Goal: Transaction & Acquisition: Purchase product/service

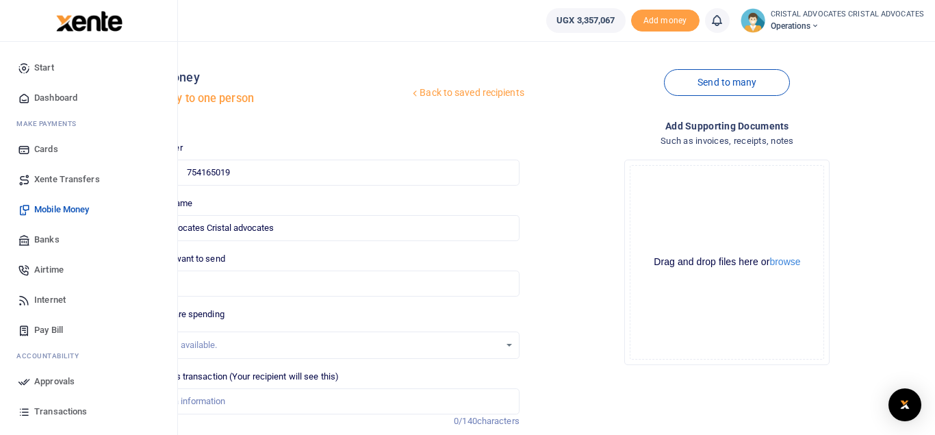
click at [67, 207] on span "Mobile Money" at bounding box center [61, 210] width 55 height 14
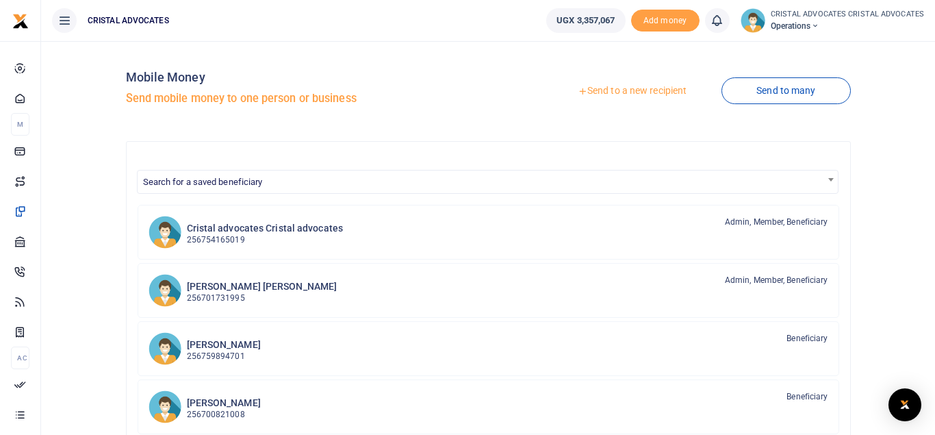
click at [473, 158] on div "Search for a saved beneficiary Cristal advocates Cristal advocates 256754165019…" at bounding box center [488, 397] width 725 height 513
click at [630, 92] on link "Send to a new recipient" at bounding box center [632, 91] width 179 height 25
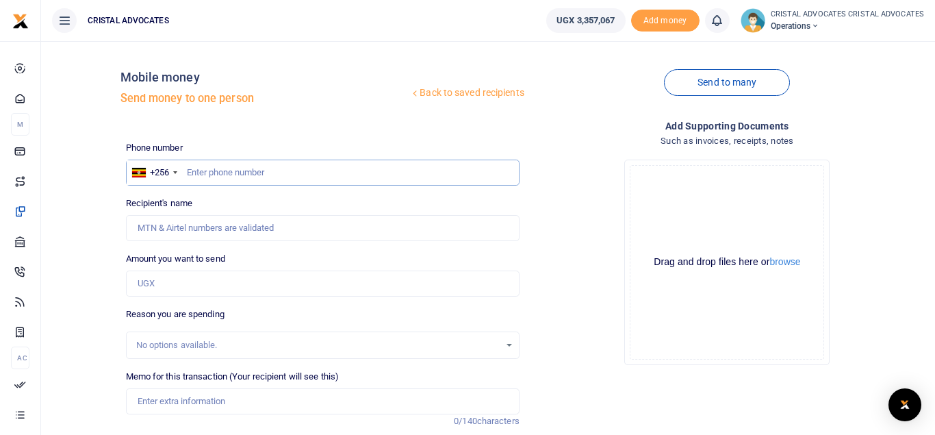
click at [248, 170] on input "text" at bounding box center [322, 172] width 393 height 26
type input "771081997"
type input "Hope Nakalembe"
type input "771081997"
click at [194, 268] on div "Amount you want to send Amount is required." at bounding box center [322, 274] width 393 height 44
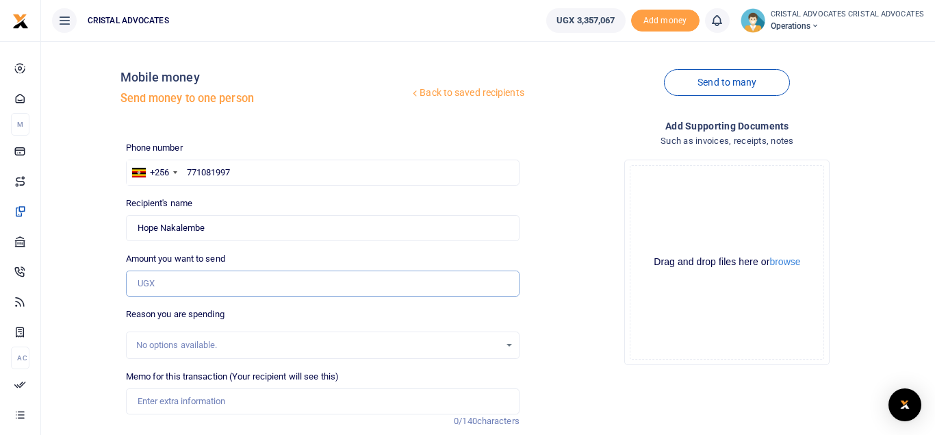
click at [179, 284] on input "Amount you want to send" at bounding box center [322, 283] width 393 height 26
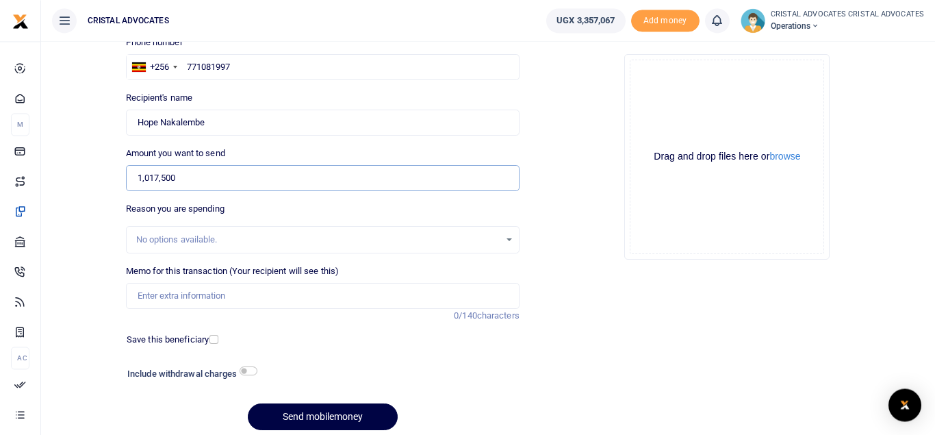
scroll to position [106, 0]
type input "1,017,500"
click at [237, 289] on input "Memo for this transaction (Your recipient will see this)" at bounding box center [322, 295] width 393 height 26
type input "TRANSPORT FACILITATION"
click at [248, 402] on button "Send mobilemoney" at bounding box center [323, 415] width 150 height 27
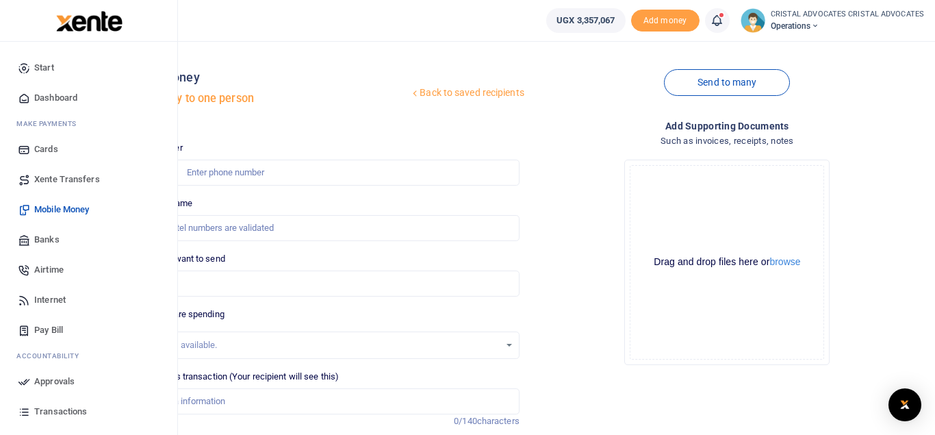
click at [75, 209] on span "Mobile Money" at bounding box center [61, 210] width 55 height 14
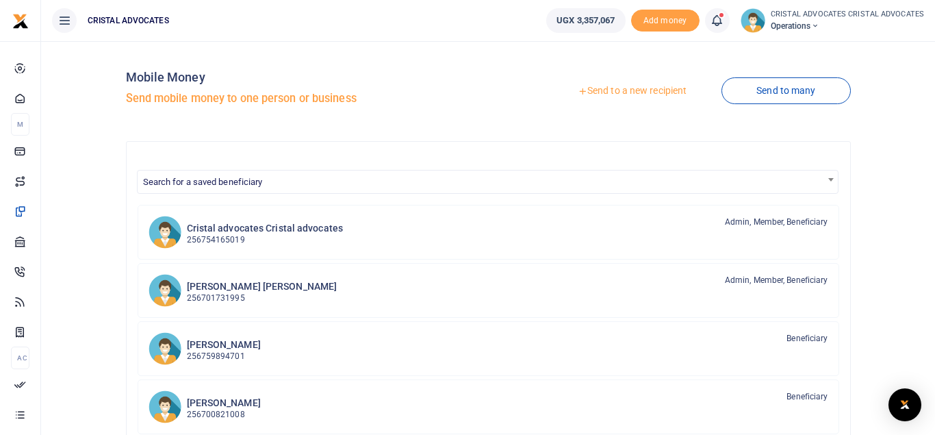
click at [633, 88] on link "Send to a new recipient" at bounding box center [632, 91] width 179 height 25
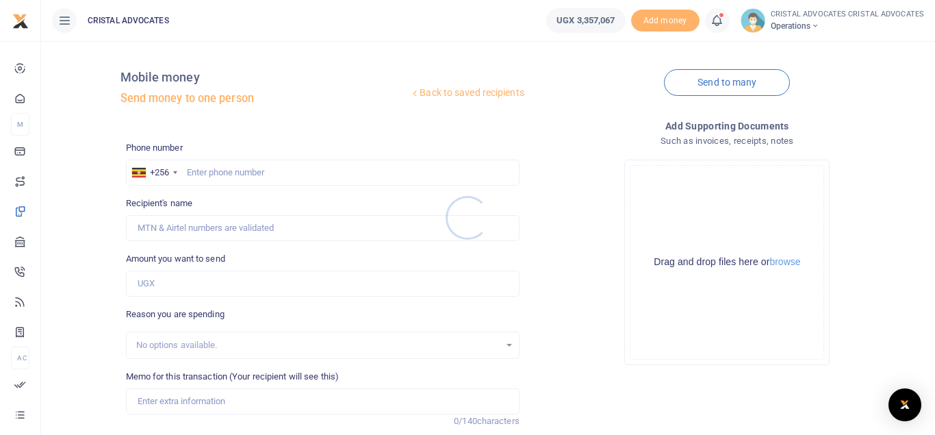
click at [225, 166] on div at bounding box center [467, 217] width 935 height 435
click at [207, 168] on input "text" at bounding box center [322, 172] width 393 height 26
type input "773767592"
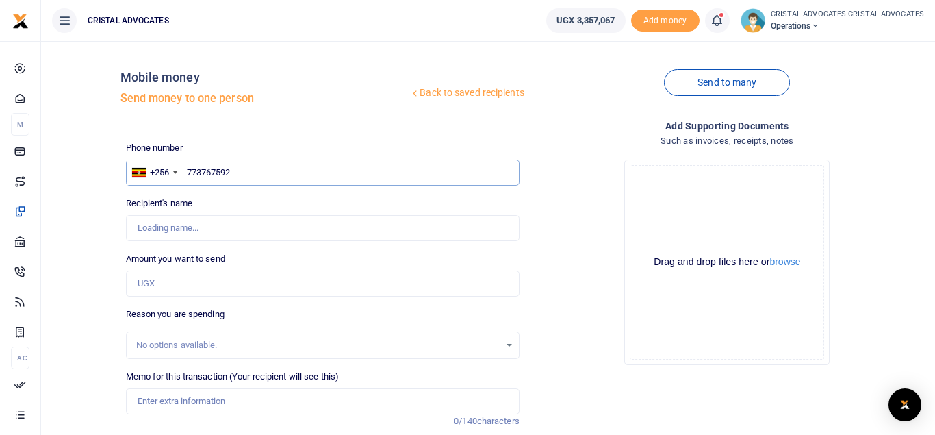
type input "Simon Peter Senkungu"
type input "773767592"
click at [173, 289] on input "Amount you want to send" at bounding box center [322, 283] width 393 height 26
type input "510,000"
click at [237, 411] on input "Memo for this transaction (Your recipient will see this)" at bounding box center [322, 401] width 393 height 26
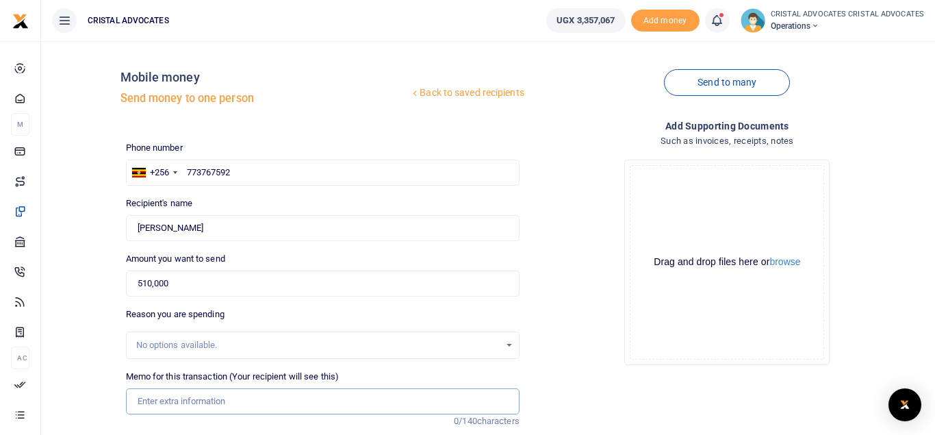
paste input "Facilitation to Gulu for the mediation hearing date"
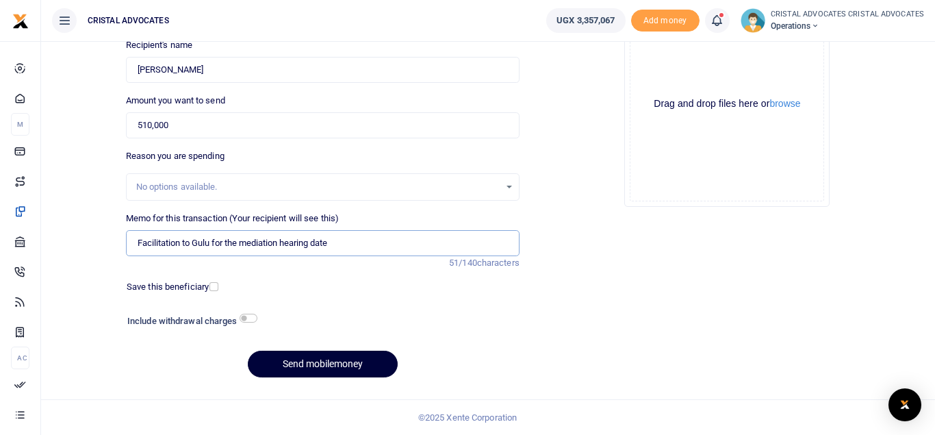
type input "Facilitation to Gulu for the mediation hearing date"
click at [327, 368] on button "Send mobilemoney" at bounding box center [323, 363] width 150 height 27
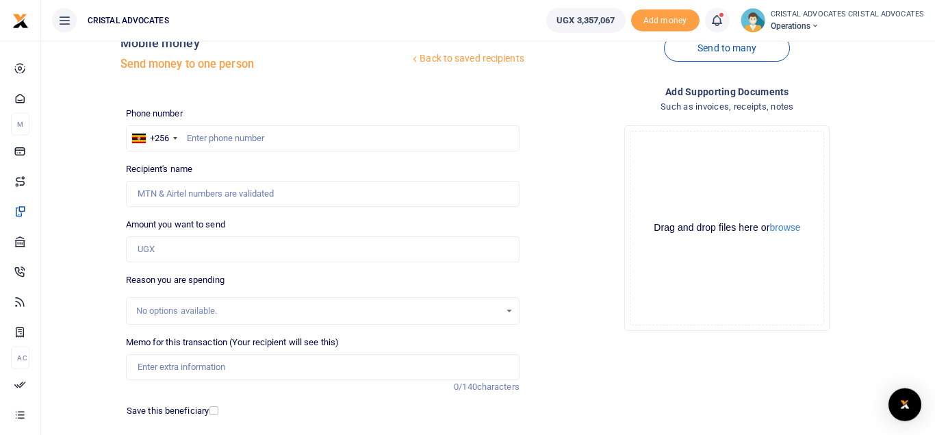
scroll to position [34, 0]
click at [287, 133] on input "text" at bounding box center [322, 139] width 393 height 26
type input "1"
type input "742193351"
click at [205, 247] on input "Amount you want to send" at bounding box center [322, 250] width 393 height 26
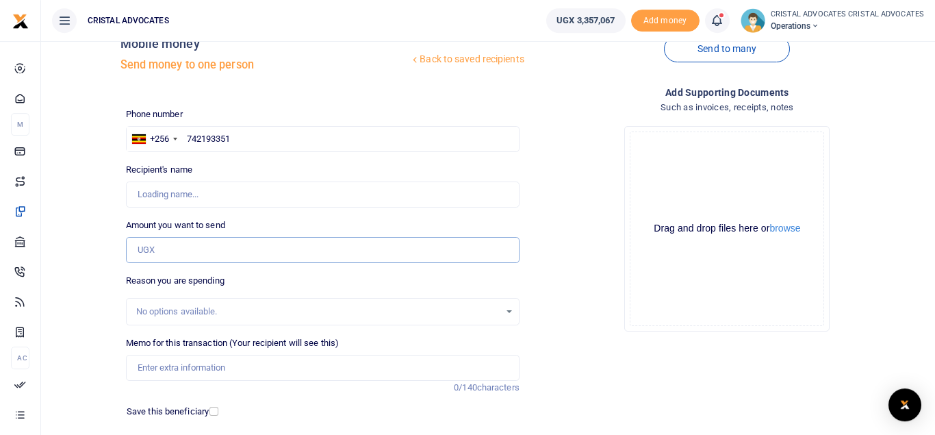
type input "Beatrice Tuhaise"
type input "154,325"
click at [198, 365] on input "Memo for this transaction (Your recipient will see this)" at bounding box center [322, 367] width 393 height 26
paste input "RESUBMITTED THIS RQ-353-25 11/07/2025 WEEKLY STAFF BREAKFAST FROM 7/JULY TO 11/…"
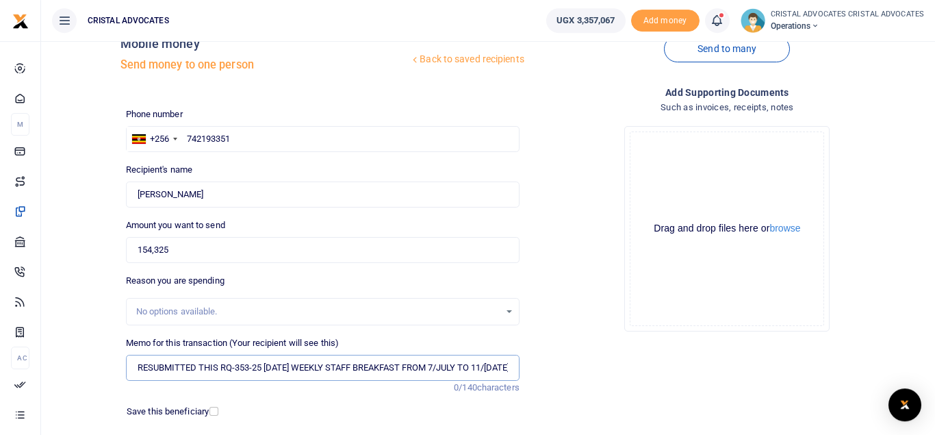
scroll to position [0, 81]
click at [172, 367] on input "RESUBMITTED THIS RQ-353-25 11/07/2025 WEEKLY STAFF BREAKFAST FROM 7/JULY TO 11/…" at bounding box center [322, 367] width 393 height 26
click at [202, 366] on input "RESUBMITTED THIS RQ-353 25 11/07/2025 WEEKLY STAFF BREAKFAST FROM 7/JULY TO 11/…" at bounding box center [322, 367] width 393 height 26
click at [200, 365] on input "RESUBMITTED THIS RQ-353 25 11/07/2025 WEEKLY STAFF BREAKFAST FROM 7/JULY TO 11/…" at bounding box center [322, 367] width 393 height 26
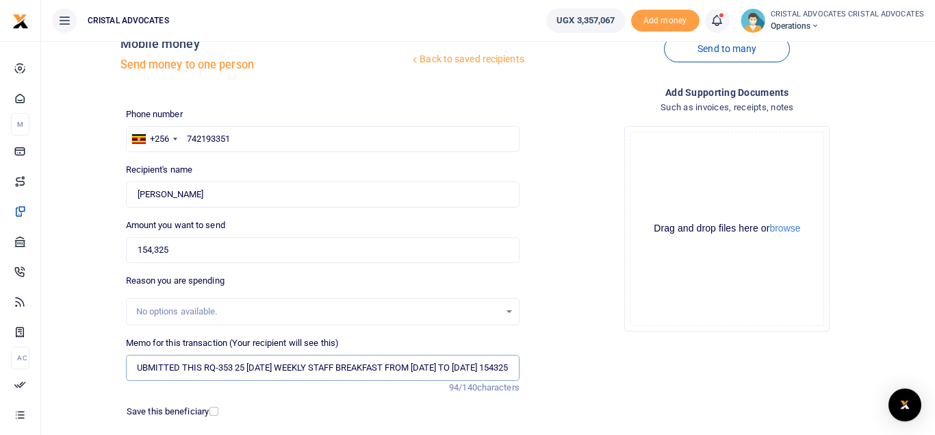
scroll to position [0, 68]
drag, startPoint x: 926, startPoint y: 66, endPoint x: 929, endPoint y: 95, distance: 29.6
click at [929, 95] on html "Start Dashboard M ake Payments Cards Xente Transfers Mobile Money Banks Airtime" at bounding box center [467, 262] width 935 height 593
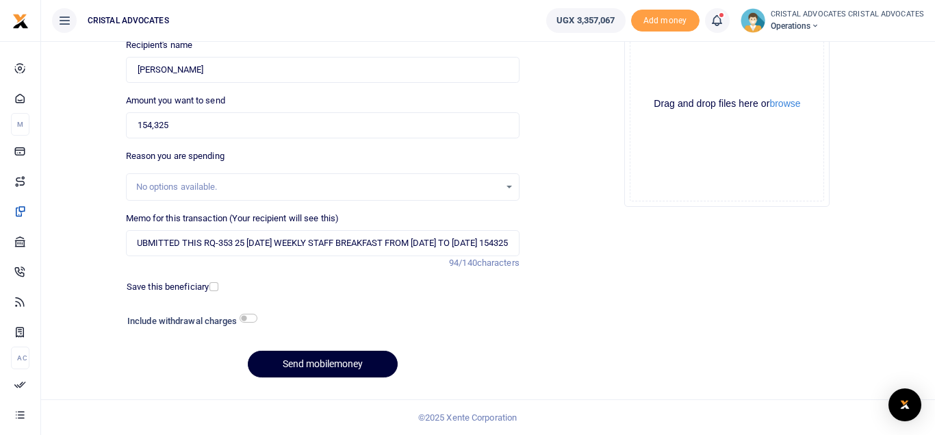
click at [311, 367] on button "Send mobilemoney" at bounding box center [323, 363] width 150 height 27
click at [166, 241] on input "RESUBMITTED THIS RQ-353 25 11 07 2025 WEEKLY STAFF BREAKFAST FROM 7 JULY TO 11J…" at bounding box center [322, 243] width 393 height 26
click at [153, 248] on input "RESUBMITTED THIS RQ353 25 11 07 2025 WEEKLY STAFF BREAKFAST FROM 7 JULY TO 11JU…" at bounding box center [322, 243] width 393 height 26
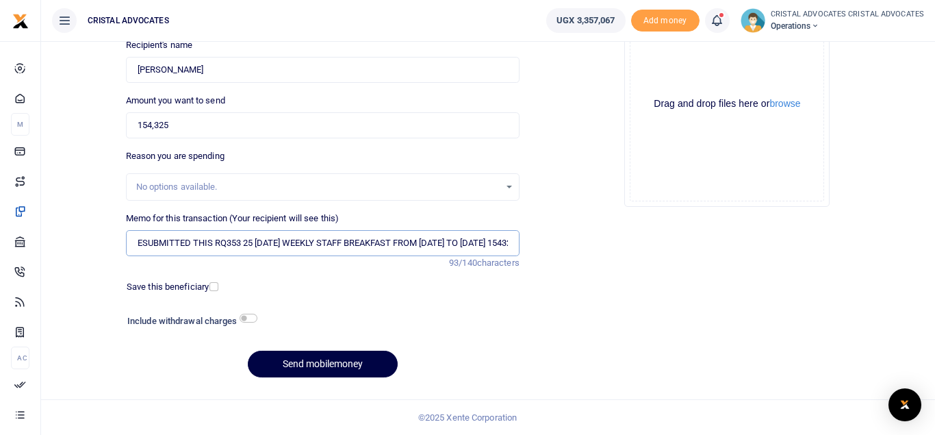
click at [153, 248] on input "RESUBMITTED THIS RQ353 25 11 07 2025 WEEKLY STAFF BREAKFAST FROM 7 JULY TO 11JU…" at bounding box center [322, 243] width 393 height 26
type input "RESUBMITTED THIS RQ353 25 11 07 2025 WEEKLY STAFF BREAKFAST FROM 7 JULY TO 11JU…"
click at [326, 372] on button "Send mobilemoney" at bounding box center [323, 363] width 150 height 27
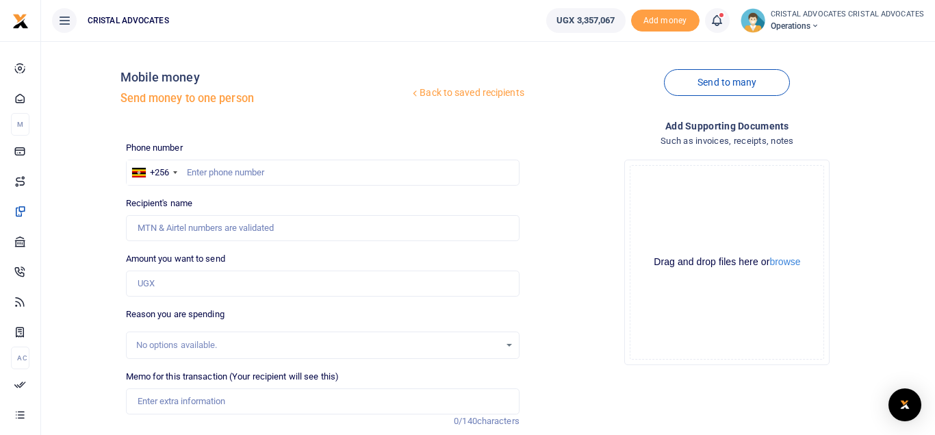
click at [717, 19] on icon at bounding box center [717, 20] width 14 height 15
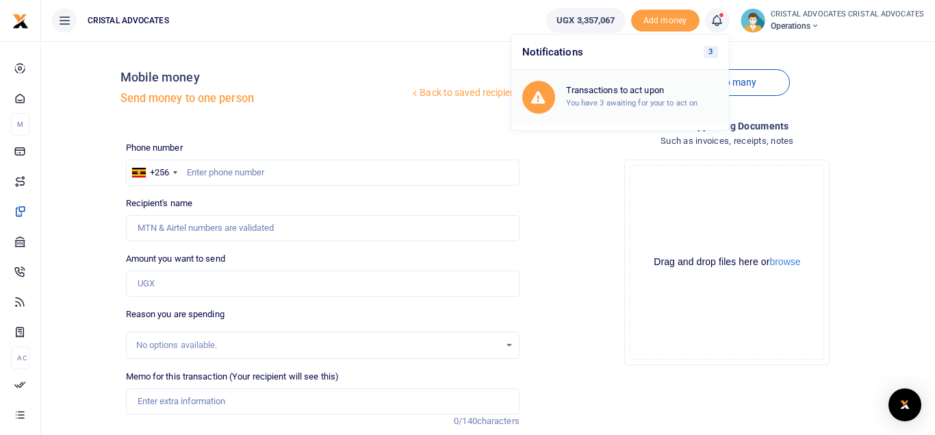
click at [621, 93] on h6 "Transactions to act upon" at bounding box center [642, 90] width 152 height 11
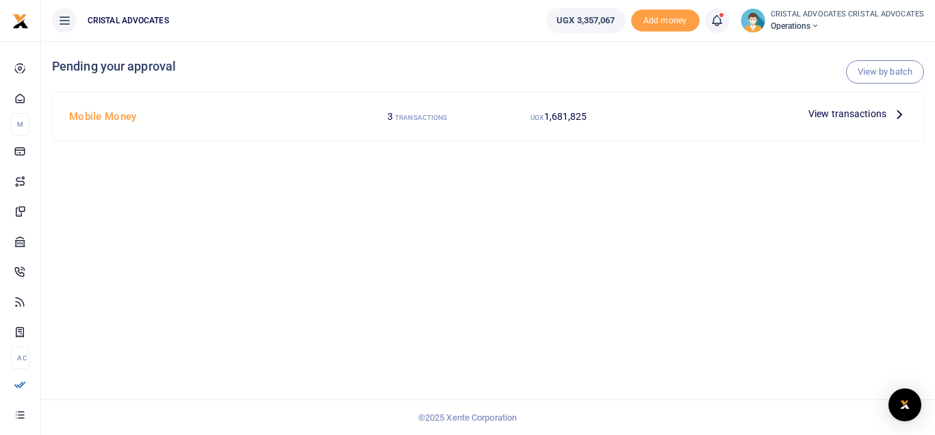
click at [879, 110] on span "View transactions" at bounding box center [847, 113] width 78 height 15
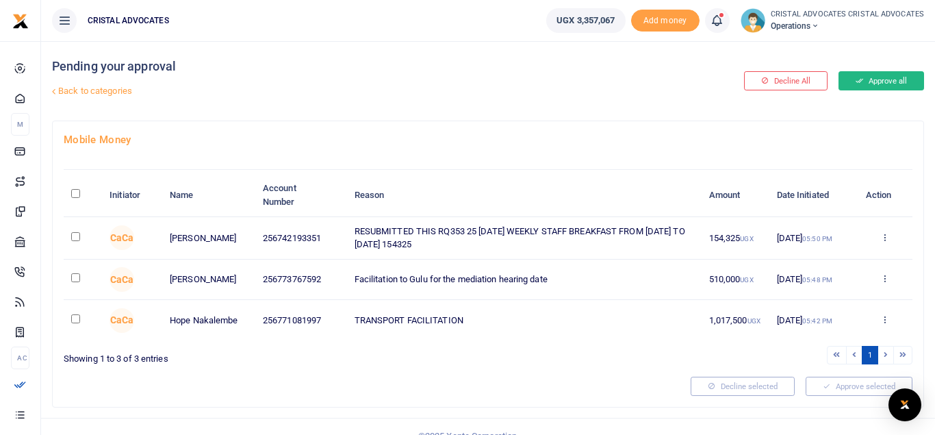
click at [893, 79] on button "Approve all" at bounding box center [881, 80] width 86 height 19
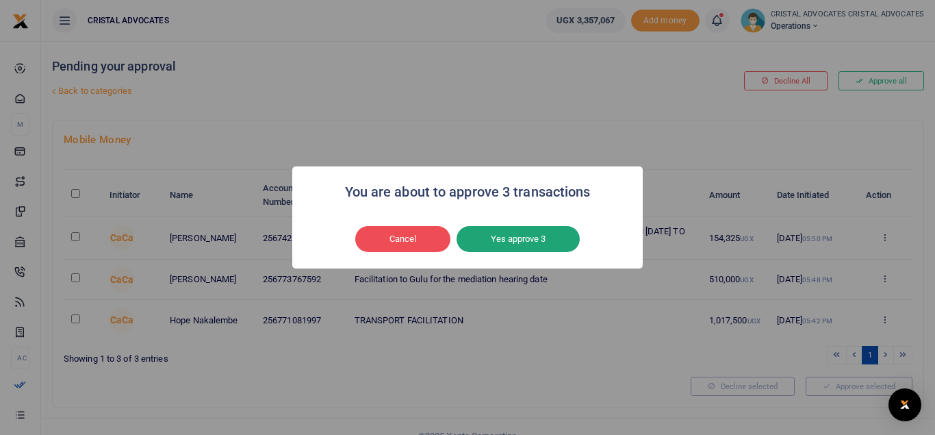
click at [524, 242] on button "Yes approve 3" at bounding box center [517, 239] width 123 height 26
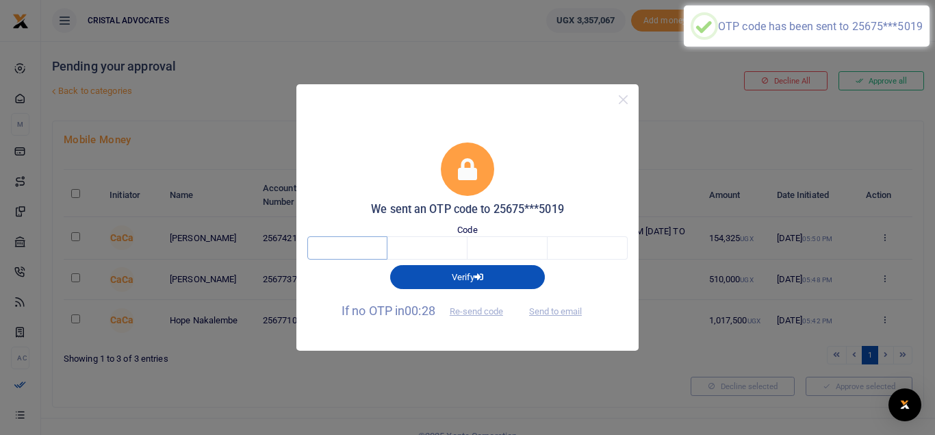
click at [352, 257] on input "text" at bounding box center [347, 247] width 80 height 23
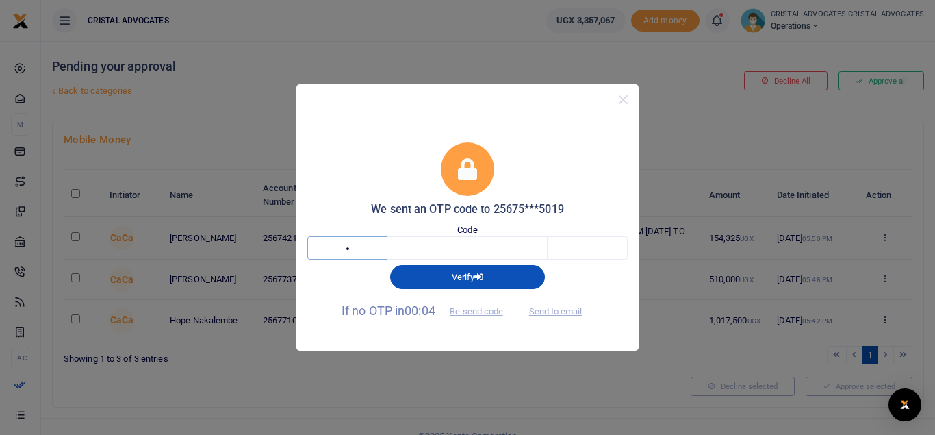
type input "4"
type input "0"
type input "1"
type input "5"
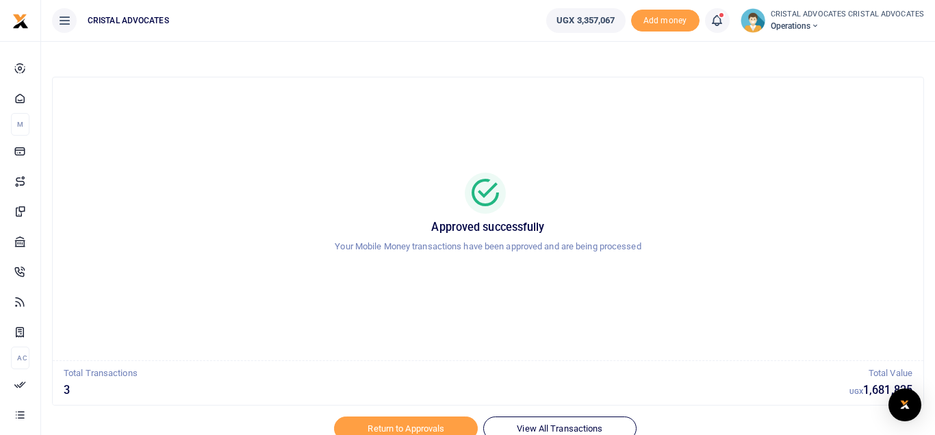
click at [719, 21] on icon at bounding box center [717, 20] width 14 height 15
click at [719, 23] on icon at bounding box center [717, 20] width 14 height 15
click at [670, 65] on h6 "Notifications 3" at bounding box center [620, 52] width 218 height 35
click at [717, 25] on icon at bounding box center [717, 20] width 14 height 15
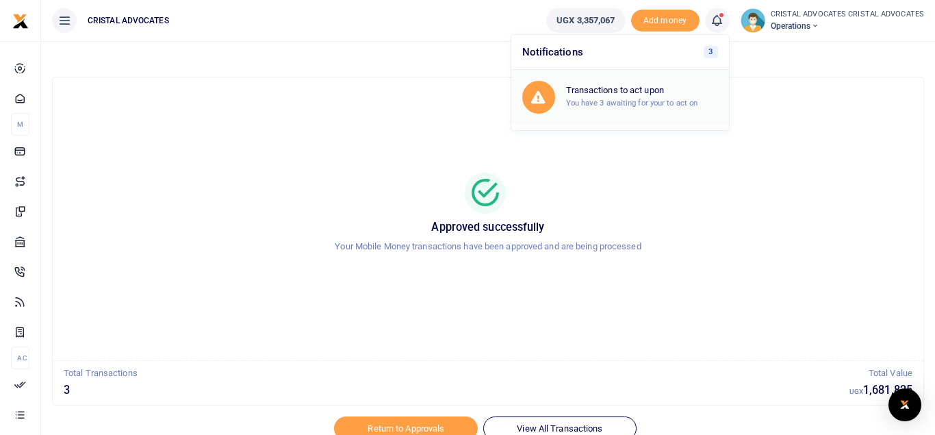
click at [649, 86] on h6 "Transactions to act upon" at bounding box center [642, 90] width 152 height 11
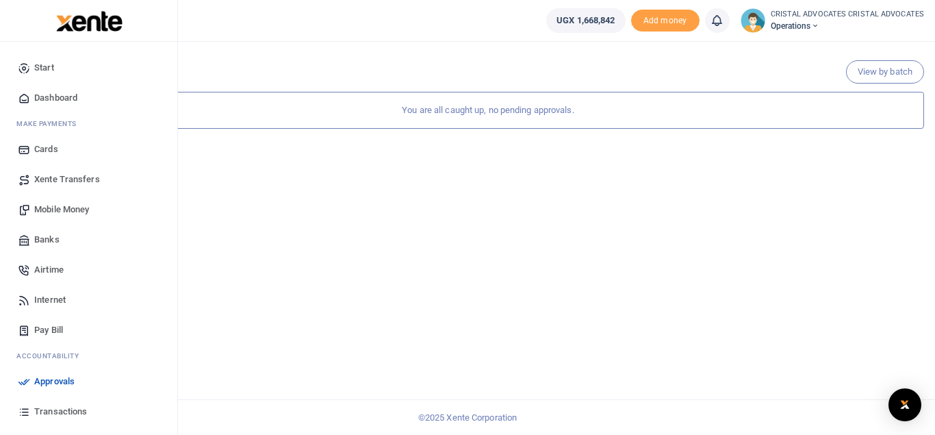
click at [54, 211] on span "Mobile Money" at bounding box center [61, 210] width 55 height 14
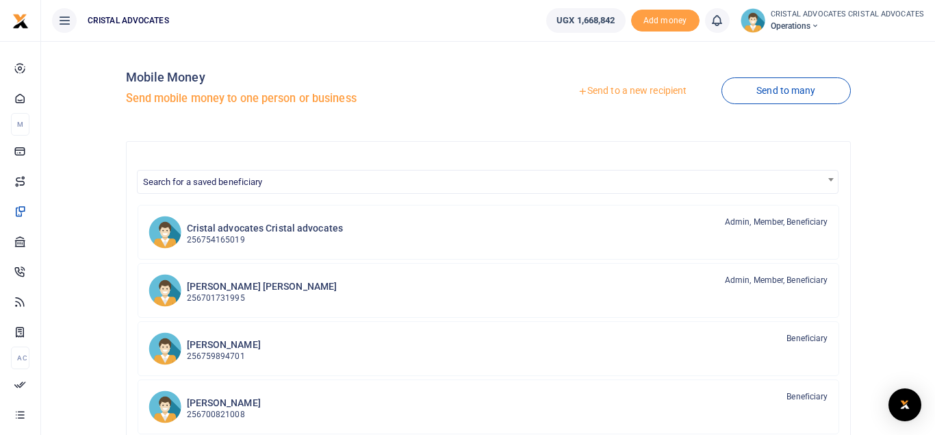
click at [884, 90] on div "Mobile Money Send mobile money to one person or business Send to a new recipien…" at bounding box center [488, 360] width 883 height 616
click at [805, 24] on span "Operations" at bounding box center [848, 26] width 154 height 12
click at [847, 101] on link "Logout" at bounding box center [867, 99] width 108 height 19
